Goal: Task Accomplishment & Management: Use online tool/utility

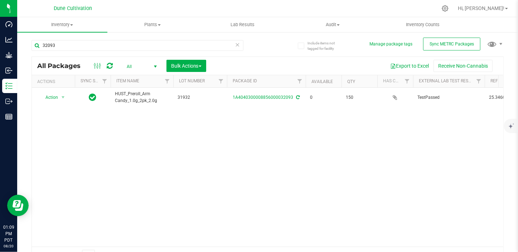
click at [399, 149] on div "Action Action Edit attributes Global inventory Locate package Package audit log…" at bounding box center [267, 167] width 471 height 159
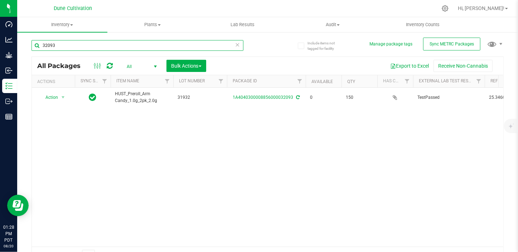
click at [64, 46] on input "32093" at bounding box center [137, 45] width 212 height 11
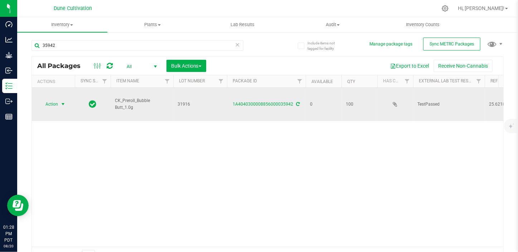
click at [61, 101] on span "select" at bounding box center [63, 104] width 6 height 6
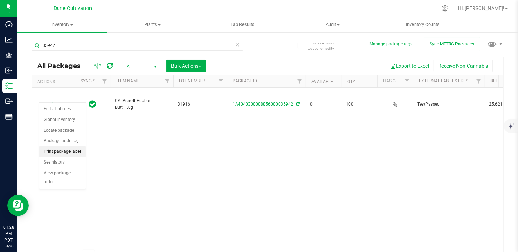
click at [67, 151] on li "Print package label" at bounding box center [62, 151] width 46 height 11
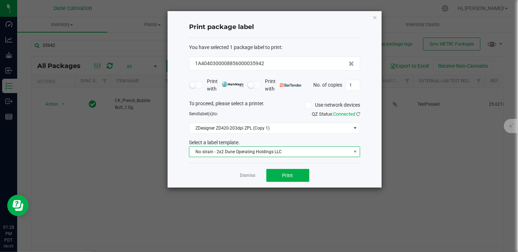
click at [217, 149] on span "No strain - 2x2 Dune Operating Holdings LLC" at bounding box center [269, 152] width 161 height 10
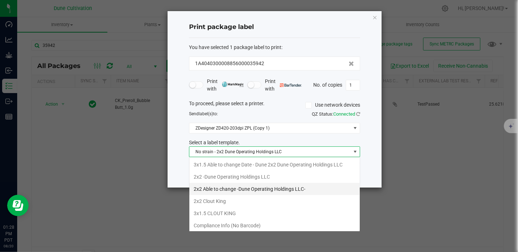
scroll to position [25, 0]
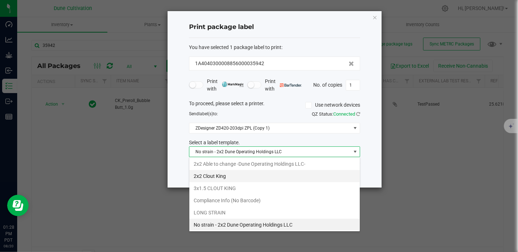
click at [225, 174] on li "2x2 Clout King" at bounding box center [274, 176] width 170 height 12
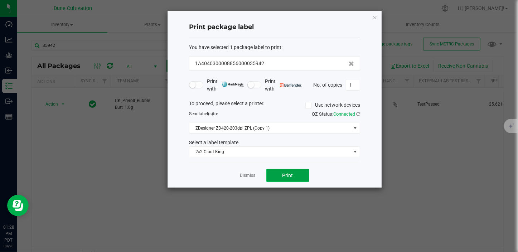
click at [283, 178] on button "Print" at bounding box center [287, 175] width 43 height 13
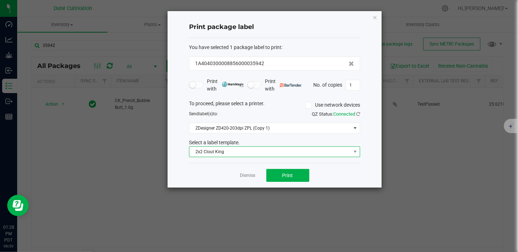
click at [243, 151] on span "2x2 Clout King" at bounding box center [269, 152] width 161 height 10
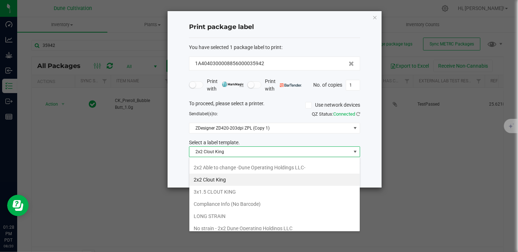
scroll to position [32, 0]
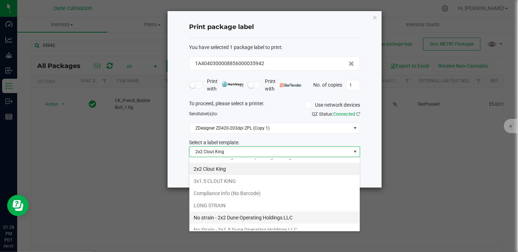
click at [241, 215] on li "No strain - 2x2 Dune Operating Holdings LLC" at bounding box center [274, 217] width 170 height 12
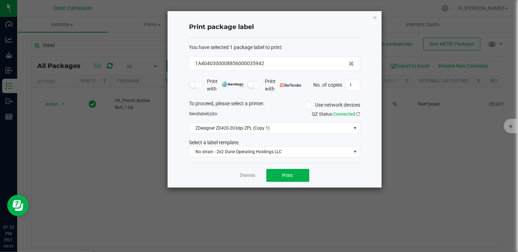
drag, startPoint x: 271, startPoint y: 204, endPoint x: 272, endPoint y: 193, distance: 10.4
click at [422, 152] on ngb-modal-window "Print package label You have selected 1 package label to print : 1A404030000885…" at bounding box center [261, 126] width 523 height 252
drag, startPoint x: 422, startPoint y: 152, endPoint x: 392, endPoint y: 141, distance: 32.2
click at [249, 176] on link "Dismiss" at bounding box center [247, 175] width 15 height 6
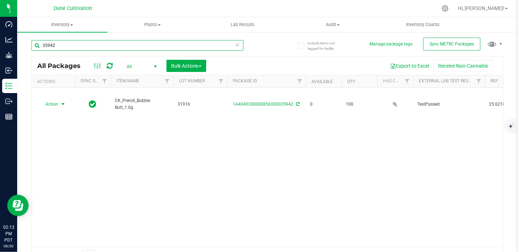
click at [88, 45] on input "35942" at bounding box center [137, 45] width 212 height 11
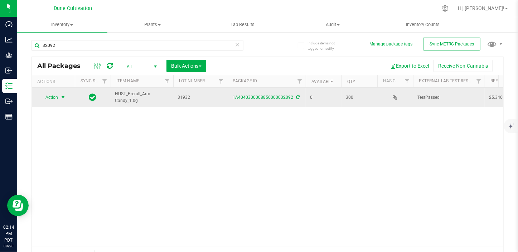
click at [62, 96] on span "select" at bounding box center [63, 97] width 6 height 6
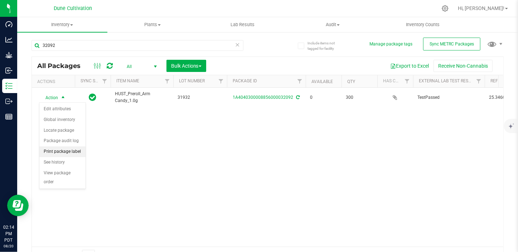
click at [78, 149] on li "Print package label" at bounding box center [62, 151] width 46 height 11
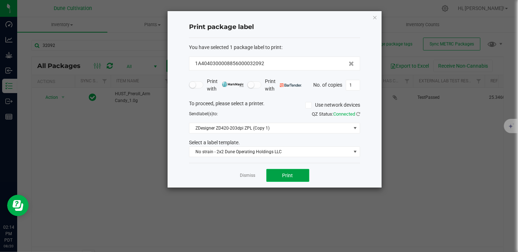
click at [293, 171] on button "Print" at bounding box center [287, 175] width 43 height 13
click at [251, 175] on link "Dismiss" at bounding box center [247, 175] width 15 height 6
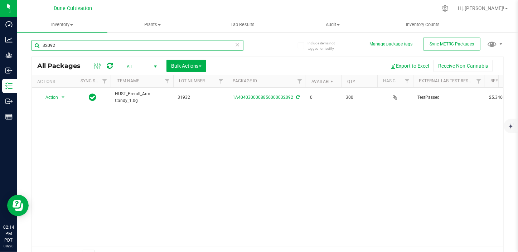
click at [59, 45] on input "32092" at bounding box center [137, 45] width 212 height 11
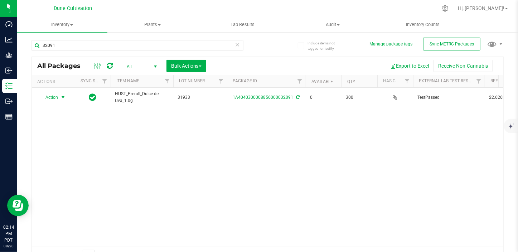
click at [63, 97] on span "select" at bounding box center [63, 97] width 6 height 6
click at [71, 152] on li "Print package label" at bounding box center [62, 151] width 46 height 11
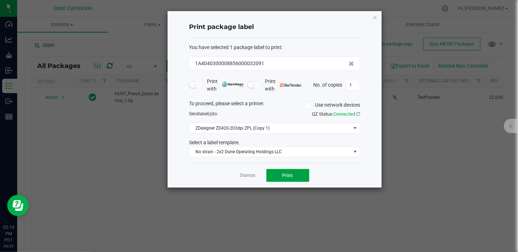
click at [300, 177] on button "Print" at bounding box center [287, 175] width 43 height 13
click at [253, 172] on app-cancel-button "Dismiss" at bounding box center [247, 176] width 15 height 8
click at [251, 175] on link "Dismiss" at bounding box center [247, 175] width 15 height 6
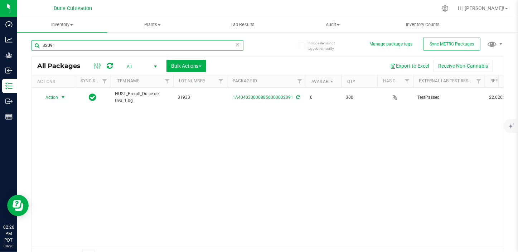
click at [148, 47] on input "32091" at bounding box center [137, 45] width 212 height 11
type input "3"
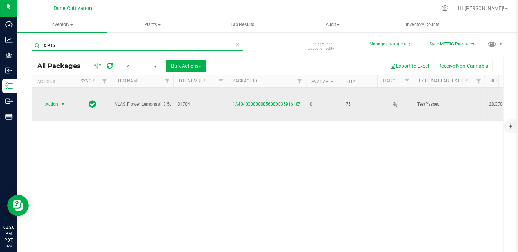
type input "35916"
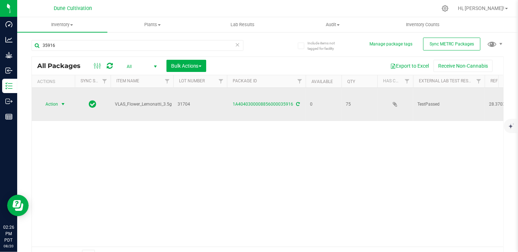
click at [56, 99] on span "Action" at bounding box center [48, 104] width 19 height 10
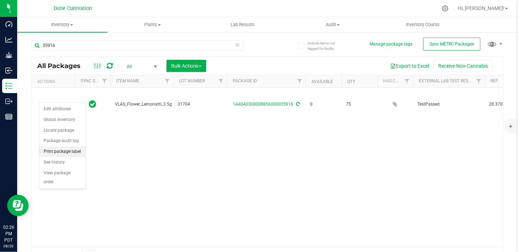
click at [68, 150] on li "Print package label" at bounding box center [62, 151] width 46 height 11
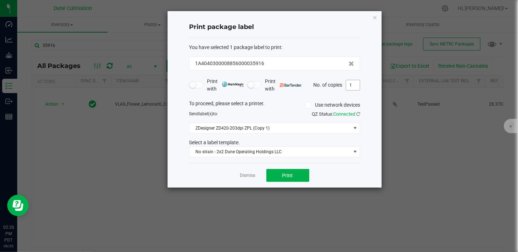
click at [354, 82] on input "1" at bounding box center [353, 85] width 14 height 10
type input "2"
click at [294, 170] on button "Print" at bounding box center [287, 175] width 43 height 13
drag, startPoint x: 296, startPoint y: 171, endPoint x: 245, endPoint y: 179, distance: 51.8
click at [245, 179] on link "Dismiss" at bounding box center [247, 175] width 15 height 6
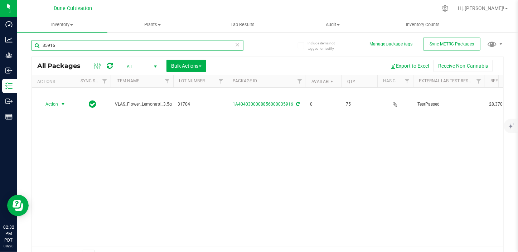
click at [60, 46] on input "35916" at bounding box center [137, 45] width 212 height 11
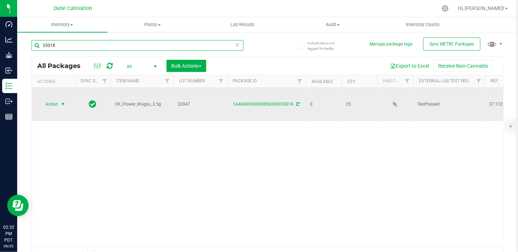
type input "33018"
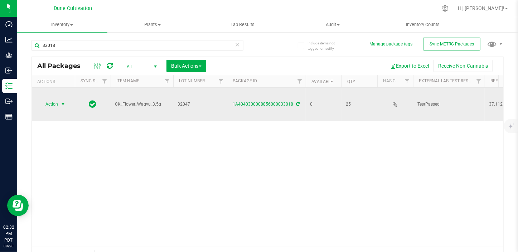
click at [64, 101] on span "select" at bounding box center [63, 104] width 6 height 6
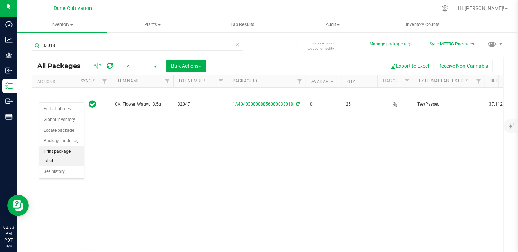
click at [63, 153] on li "Print package label" at bounding box center [61, 156] width 45 height 20
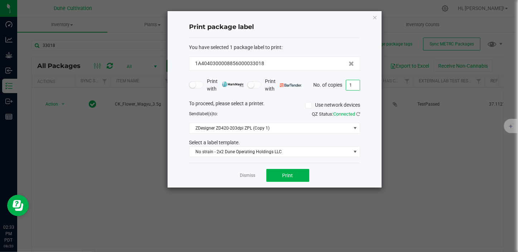
click at [351, 86] on input "1" at bounding box center [353, 85] width 14 height 10
type input "6"
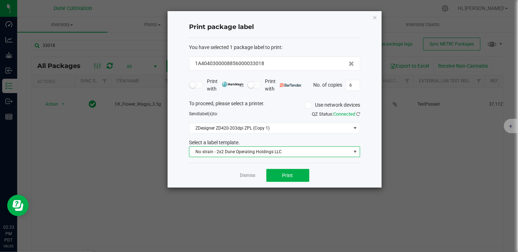
click at [284, 153] on span "No strain - 2x2 Dune Operating Holdings LLC" at bounding box center [269, 152] width 161 height 10
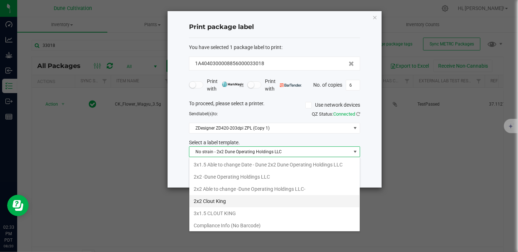
scroll to position [11, 171]
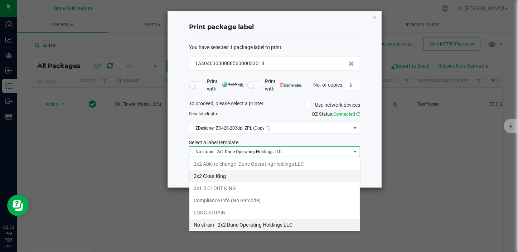
click at [226, 174] on li "2x2 Clout King" at bounding box center [274, 176] width 170 height 12
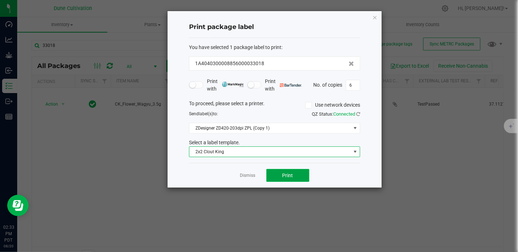
click at [285, 178] on button "Print" at bounding box center [287, 175] width 43 height 13
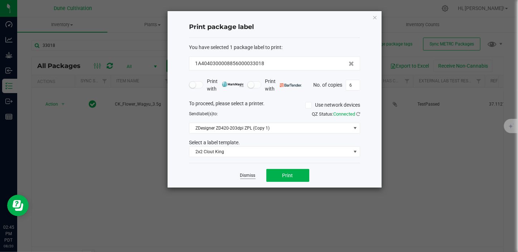
click at [250, 177] on link "Dismiss" at bounding box center [247, 175] width 15 height 6
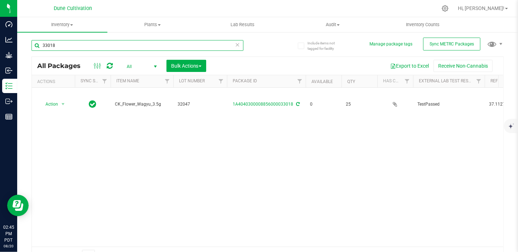
click at [87, 48] on input "33018" at bounding box center [137, 45] width 212 height 11
type input "3"
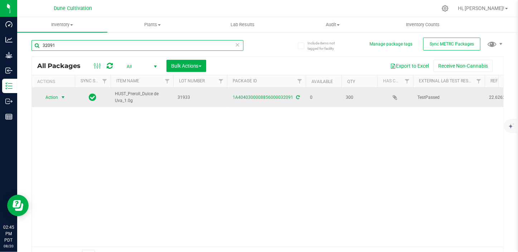
type input "32091"
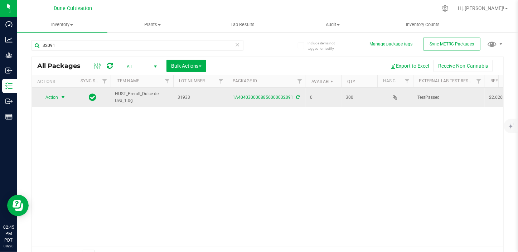
click at [49, 93] on span "Action" at bounding box center [48, 97] width 19 height 10
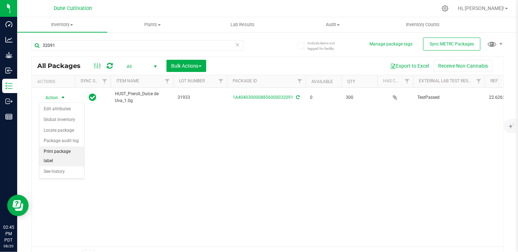
click at [69, 152] on li "Print package label" at bounding box center [61, 156] width 45 height 20
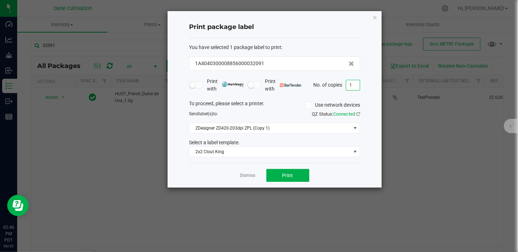
click at [351, 84] on input "1" at bounding box center [353, 85] width 14 height 10
type input "3"
click at [294, 176] on button "Print" at bounding box center [287, 175] width 43 height 13
drag, startPoint x: 294, startPoint y: 176, endPoint x: 327, endPoint y: 213, distance: 49.9
click at [327, 212] on ngb-modal-window "Print package label You have selected 1 package label to print : 1A404030000885…" at bounding box center [261, 126] width 523 height 252
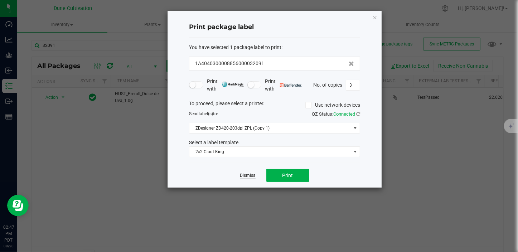
click at [252, 176] on link "Dismiss" at bounding box center [247, 175] width 15 height 6
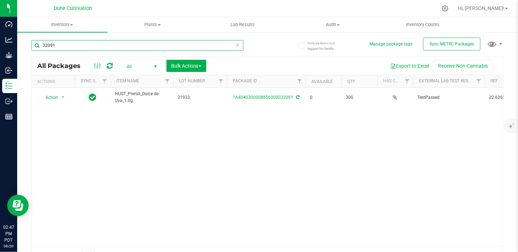
click at [78, 42] on input "32091" at bounding box center [137, 45] width 212 height 11
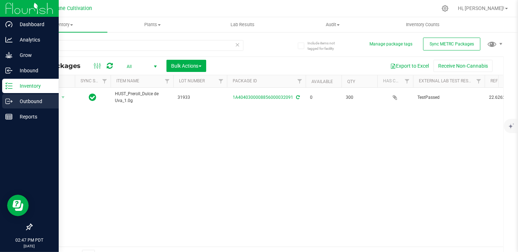
click at [22, 97] on p "Outbound" at bounding box center [34, 101] width 43 height 9
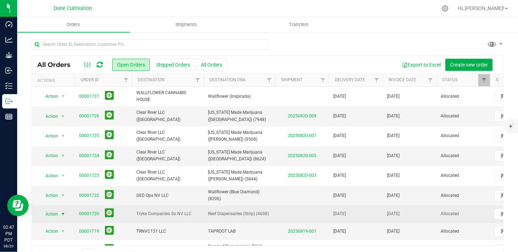
click at [61, 214] on span "select" at bounding box center [63, 214] width 6 height 6
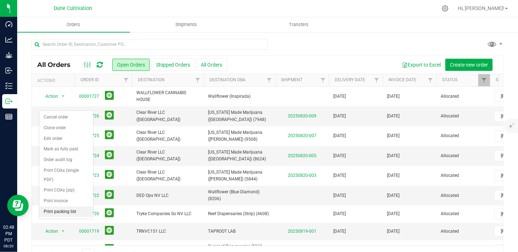
click at [63, 206] on li "Print packing list" at bounding box center [66, 211] width 54 height 11
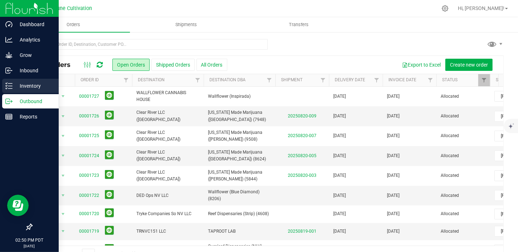
click at [9, 87] on icon at bounding box center [8, 85] width 7 height 7
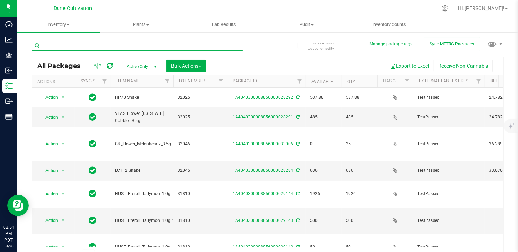
click at [83, 46] on input "text" at bounding box center [137, 45] width 212 height 11
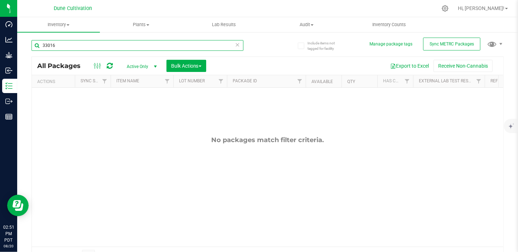
type input "33016"
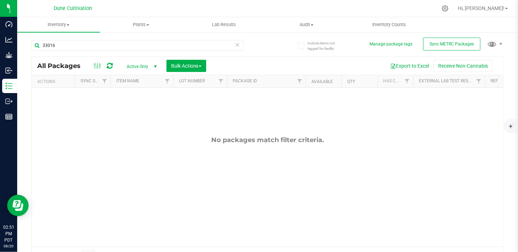
click at [151, 65] on span "select" at bounding box center [155, 67] width 9 height 10
click at [128, 108] on li "All" at bounding box center [140, 110] width 39 height 11
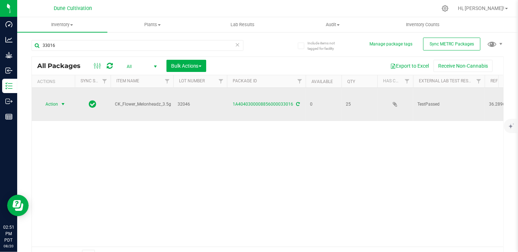
click at [64, 101] on span "select" at bounding box center [63, 104] width 6 height 6
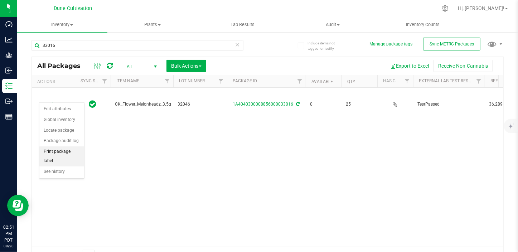
click at [66, 151] on li "Print package label" at bounding box center [61, 156] width 45 height 20
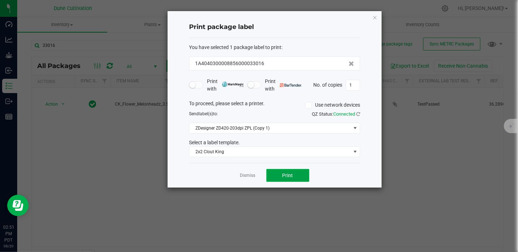
click at [293, 175] on button "Print" at bounding box center [287, 175] width 43 height 13
click at [245, 177] on link "Dismiss" at bounding box center [247, 175] width 15 height 6
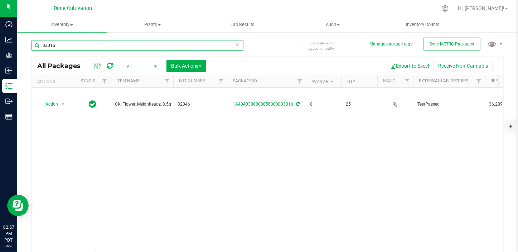
click at [91, 47] on input "33016" at bounding box center [137, 45] width 212 height 11
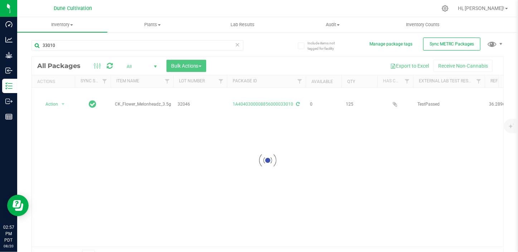
click at [60, 97] on div at bounding box center [267, 160] width 471 height 206
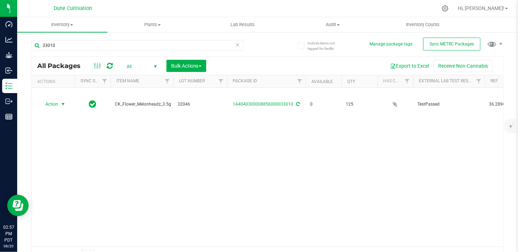
click at [61, 101] on span "select" at bounding box center [63, 104] width 6 height 6
click at [77, 152] on li "Print package label" at bounding box center [62, 151] width 46 height 11
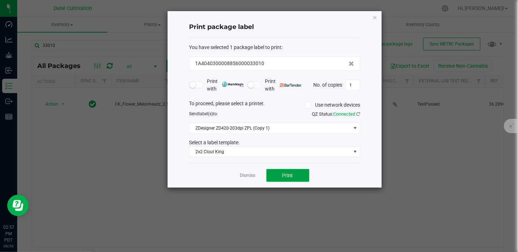
click at [279, 172] on button "Print" at bounding box center [287, 175] width 43 height 13
click at [246, 176] on link "Dismiss" at bounding box center [247, 175] width 15 height 6
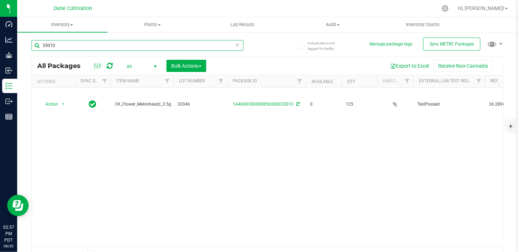
click at [87, 42] on input "33010" at bounding box center [137, 45] width 212 height 11
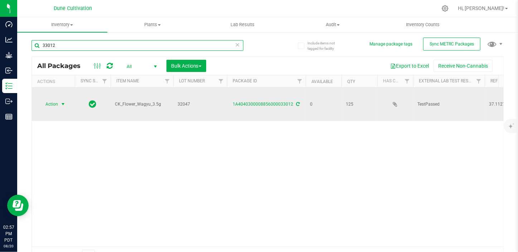
type input "33012"
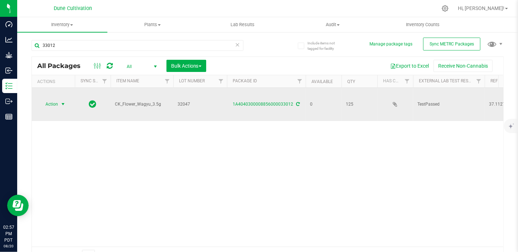
click at [51, 99] on span "Action" at bounding box center [48, 104] width 19 height 10
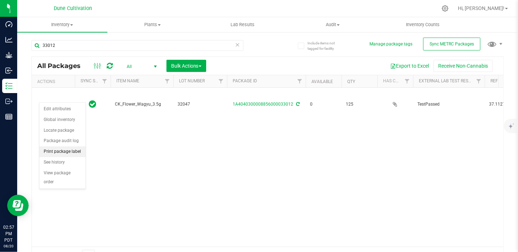
click at [70, 152] on li "Print package label" at bounding box center [62, 151] width 46 height 11
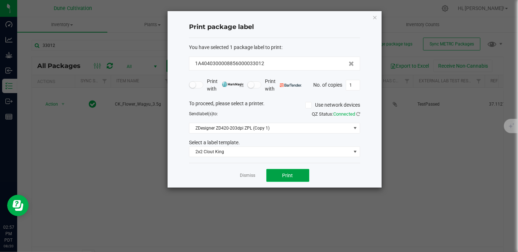
click at [273, 173] on button "Print" at bounding box center [287, 175] width 43 height 13
